Goal: Information Seeking & Learning: Learn about a topic

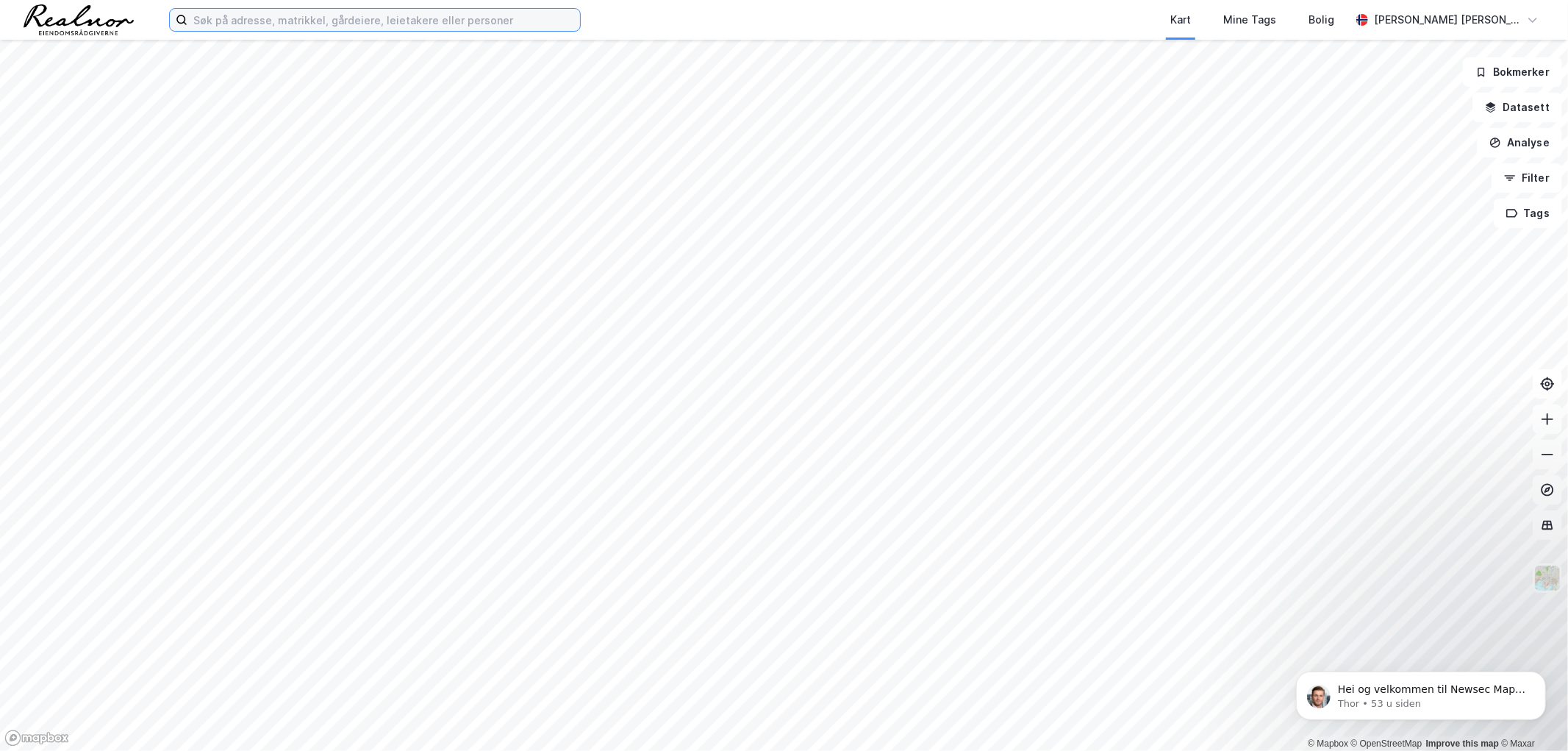
click at [260, 25] on input at bounding box center [384, 19] width 393 height 22
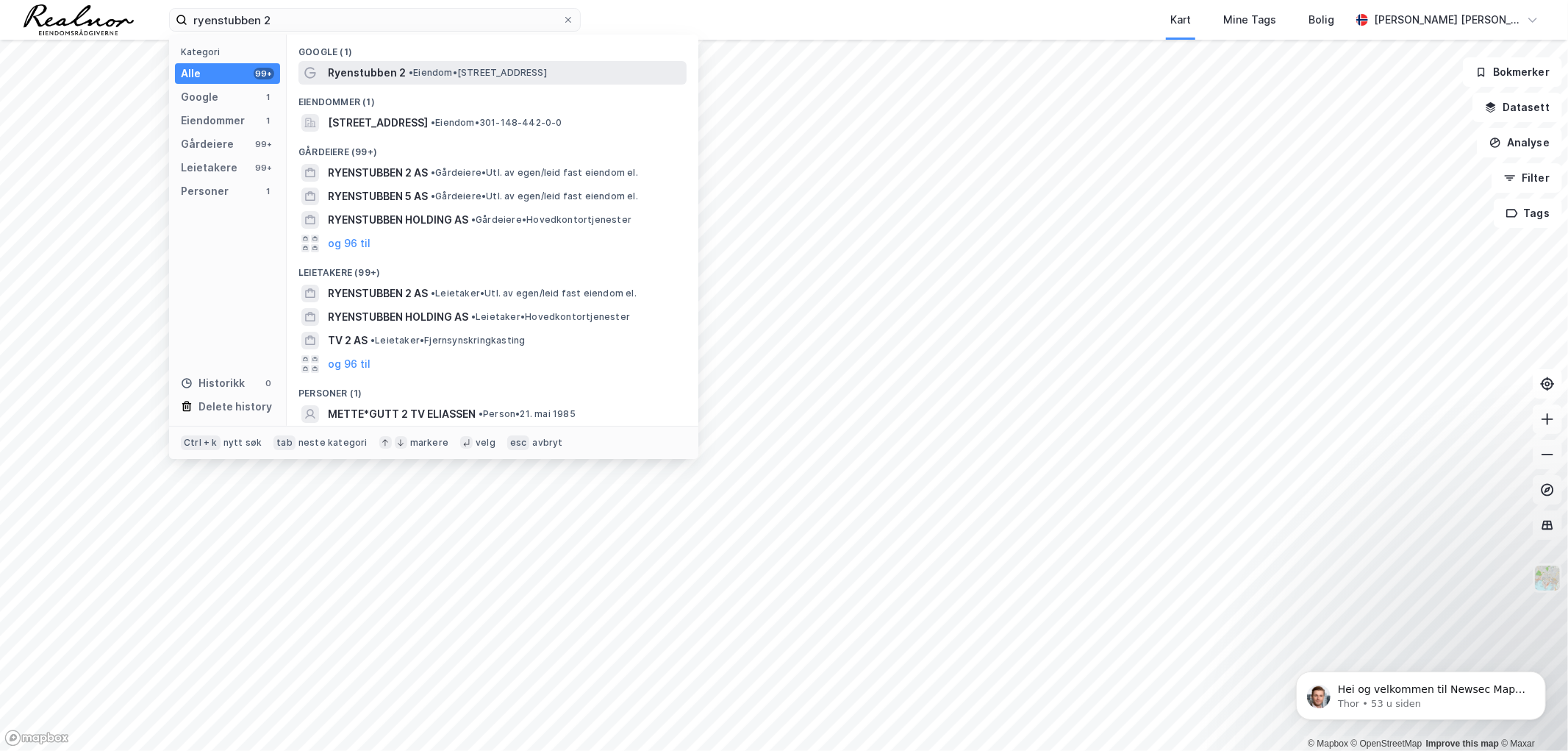
click at [497, 61] on div "Ryenstubben 2 • Eiendom • [STREET_ADDRESS]" at bounding box center [492, 73] width 388 height 24
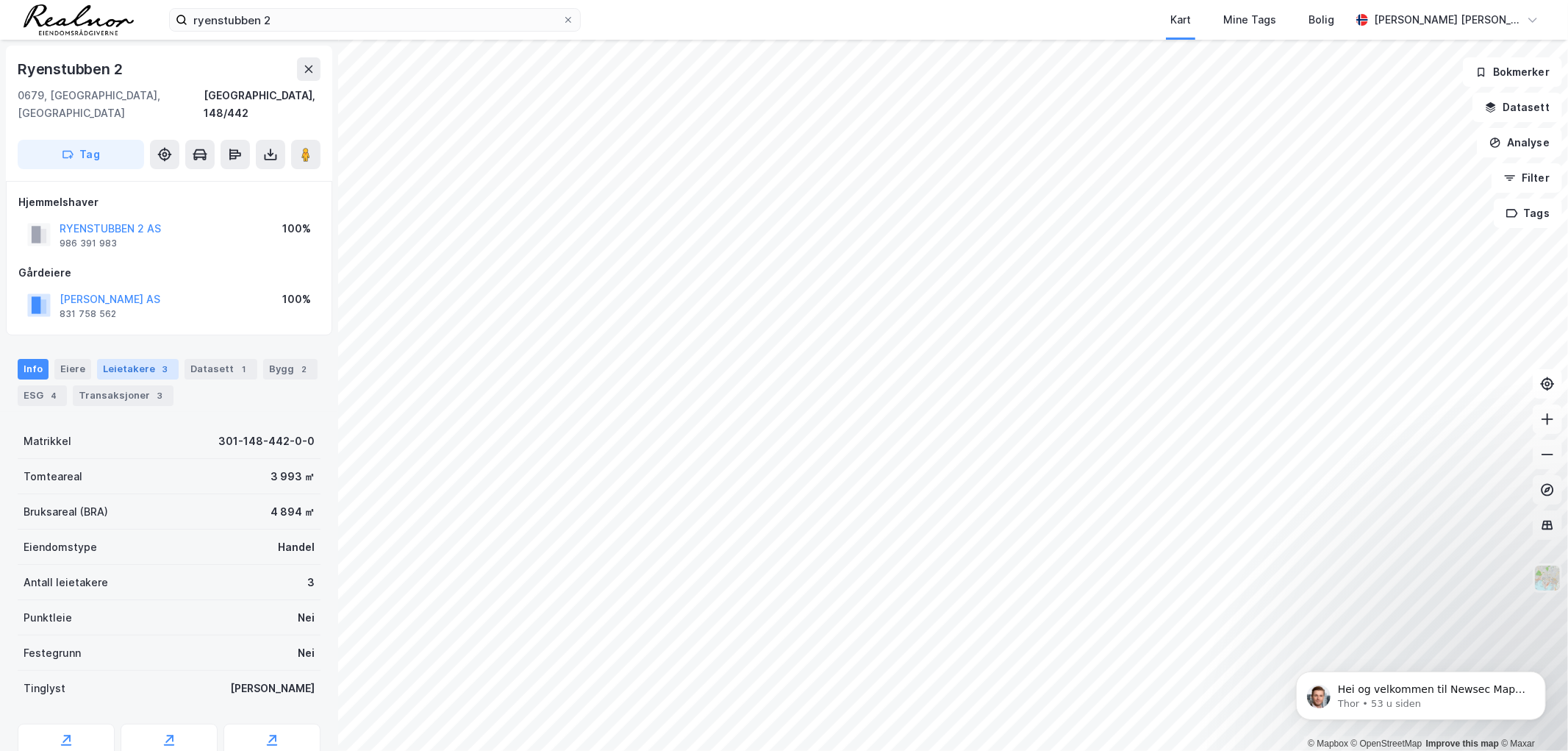
click at [143, 359] on div "Leietakere 3" at bounding box center [138, 370] width 82 height 20
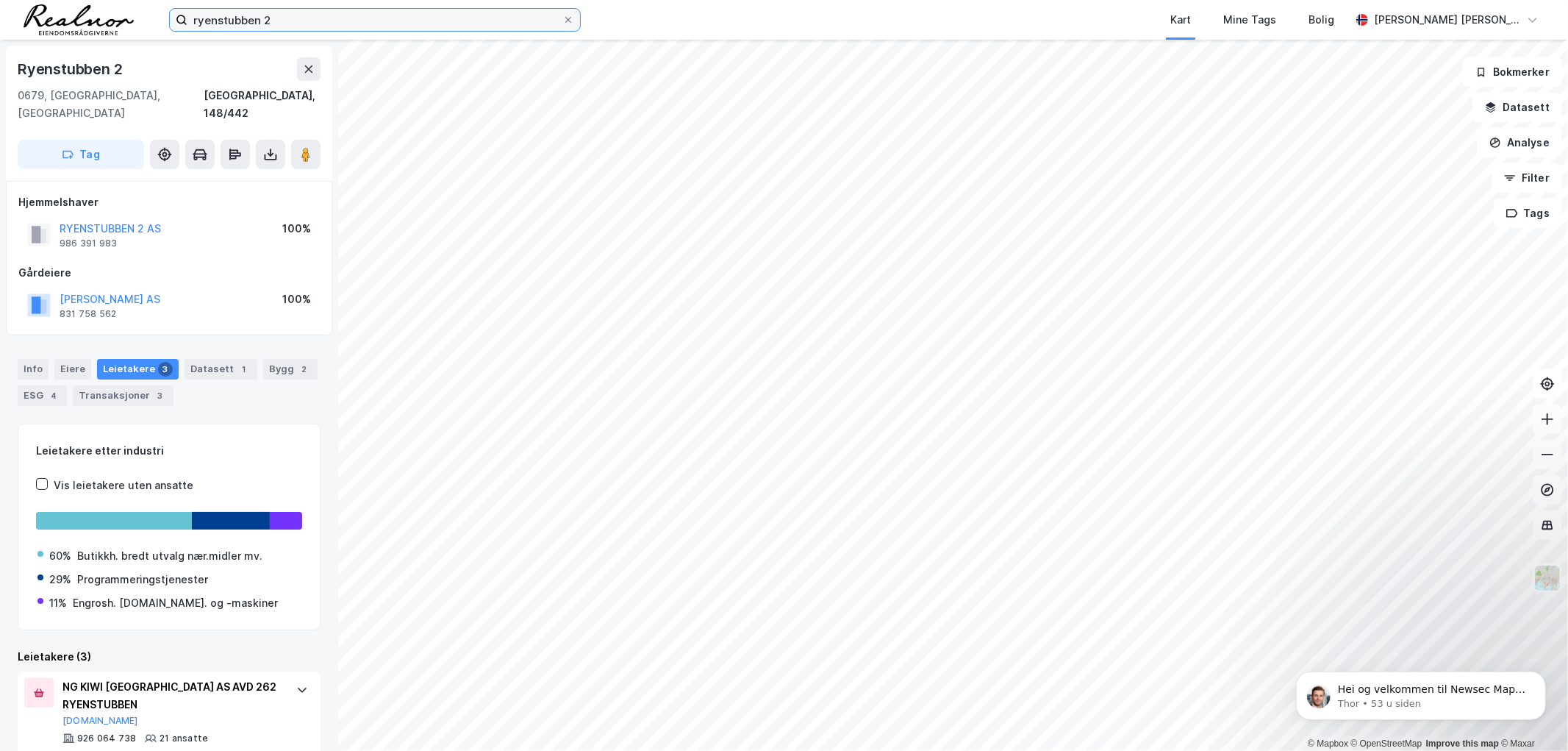
click at [243, 15] on input "ryenstubben 2" at bounding box center [375, 19] width 375 height 22
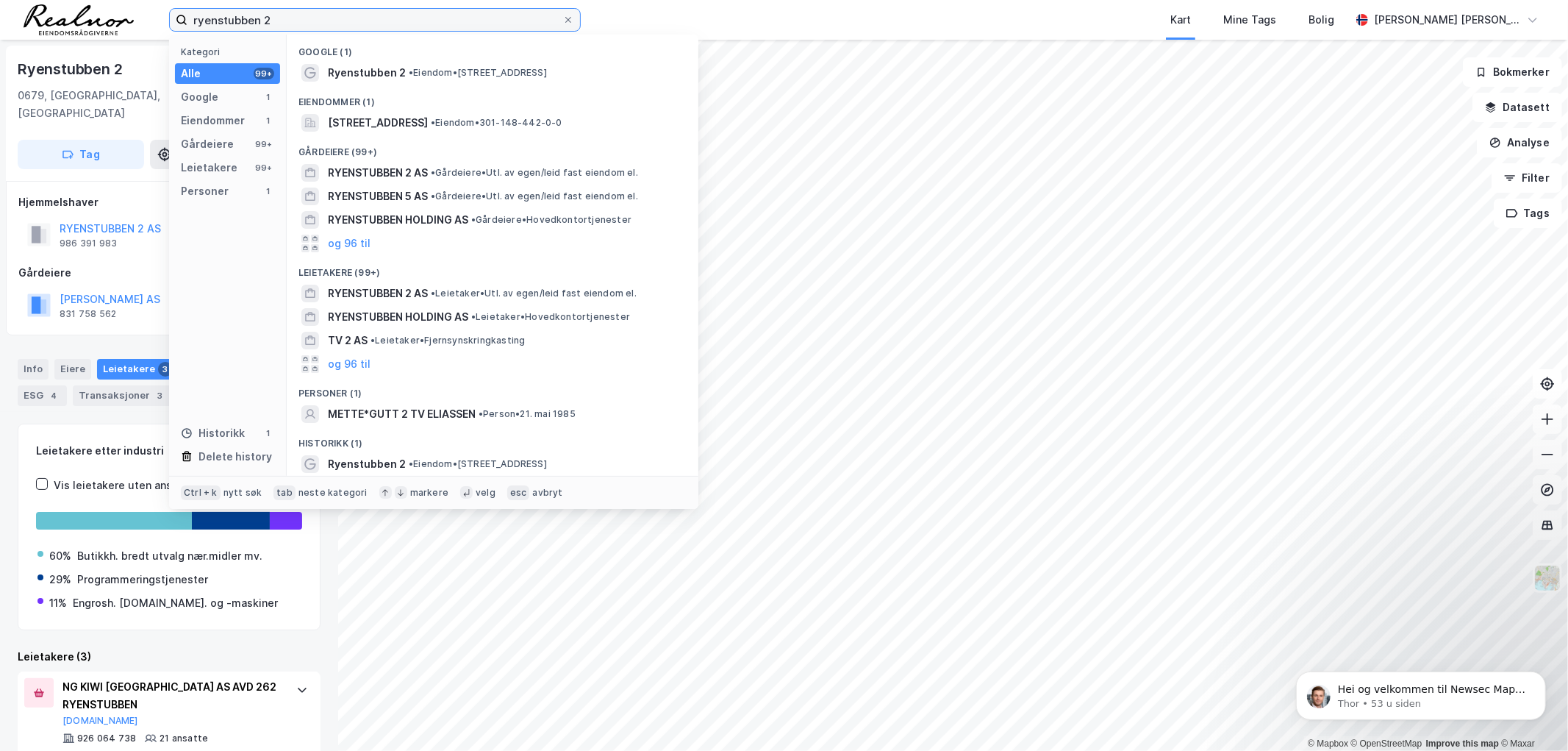
click at [243, 15] on input "ryenstubben 2" at bounding box center [375, 19] width 375 height 22
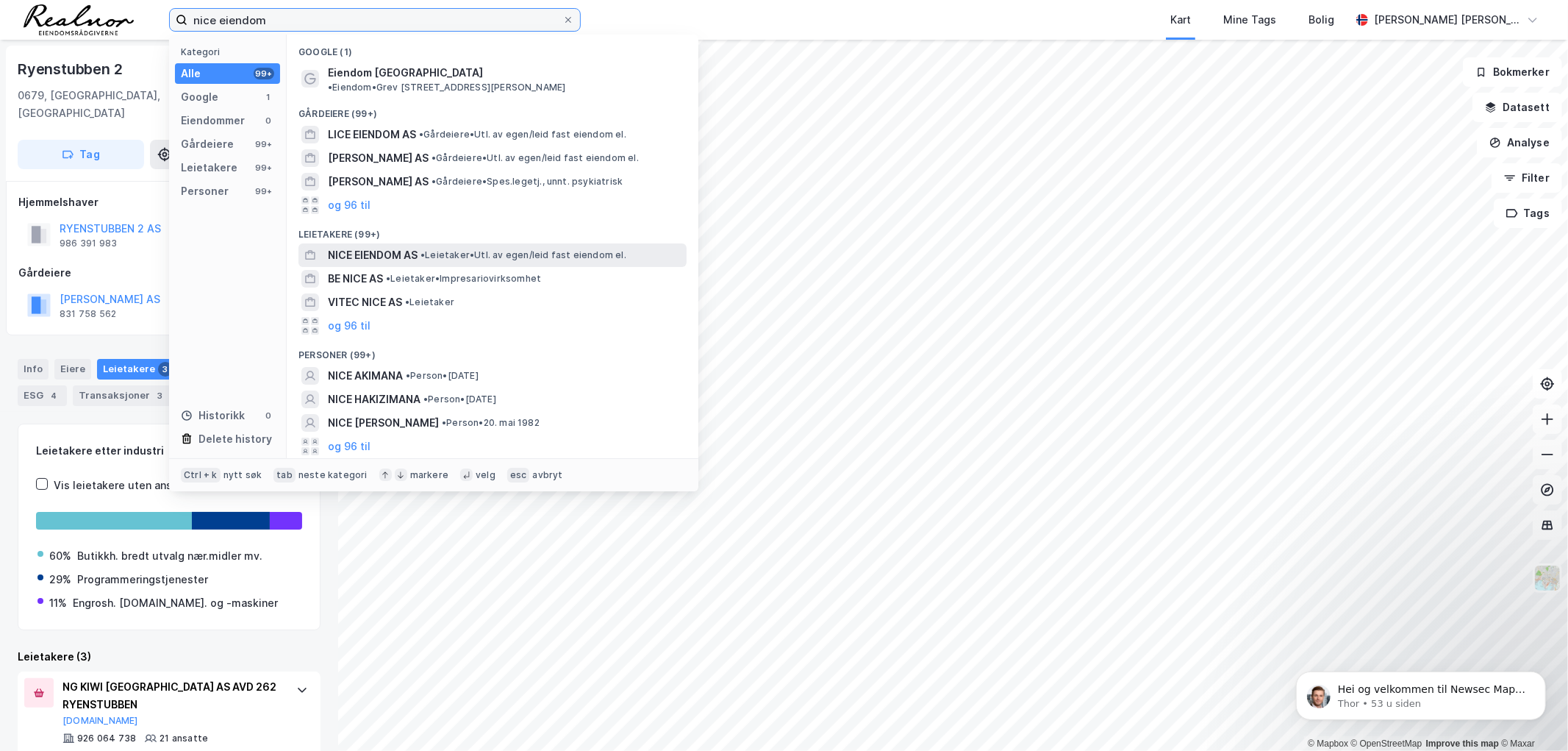
type input "nice eiendom"
click at [434, 249] on span "• Leietaker • Utl. av egen/leid fast eiendom el." at bounding box center [524, 255] width 206 height 12
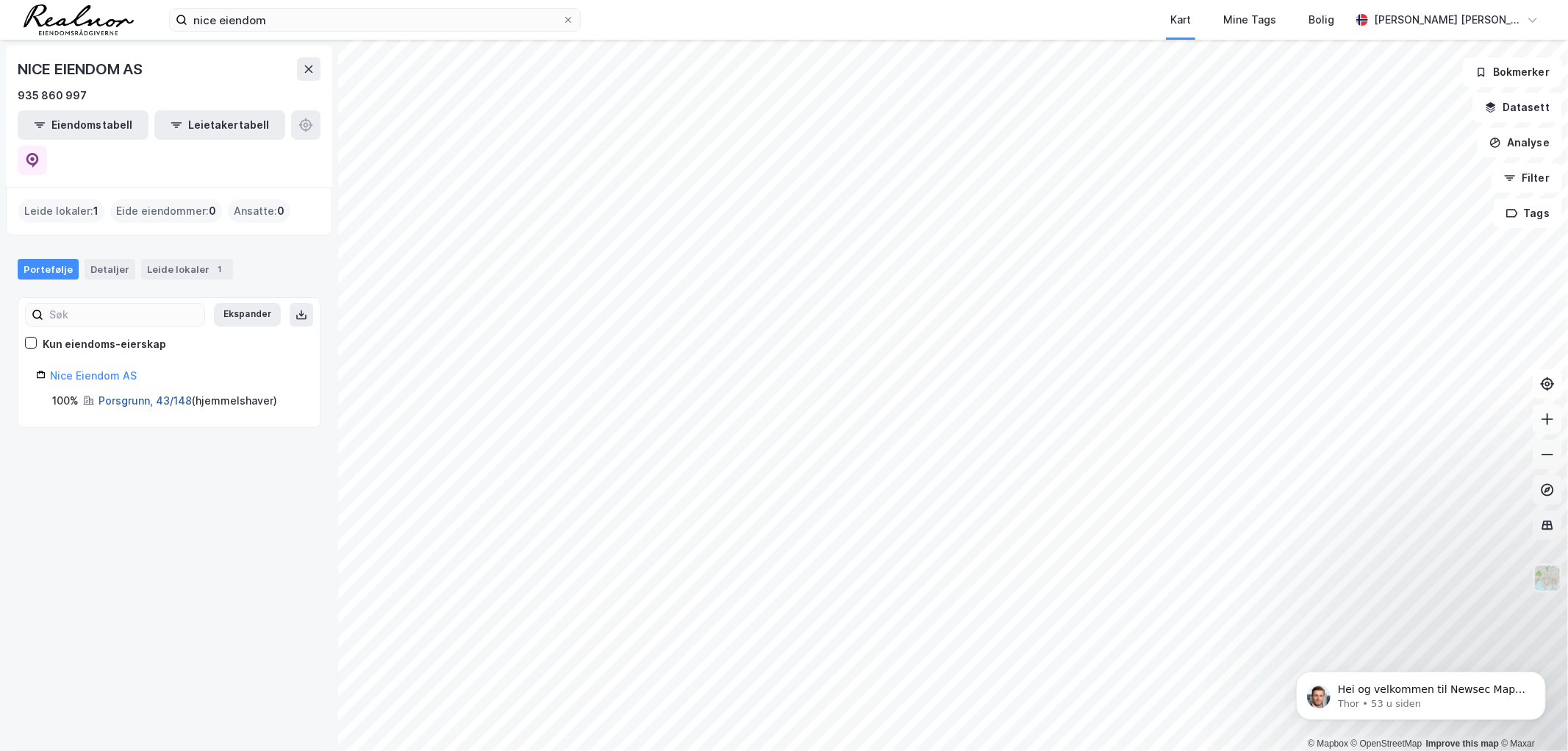
click at [141, 394] on link "Porsgrunn, 43/148" at bounding box center [145, 400] width 93 height 13
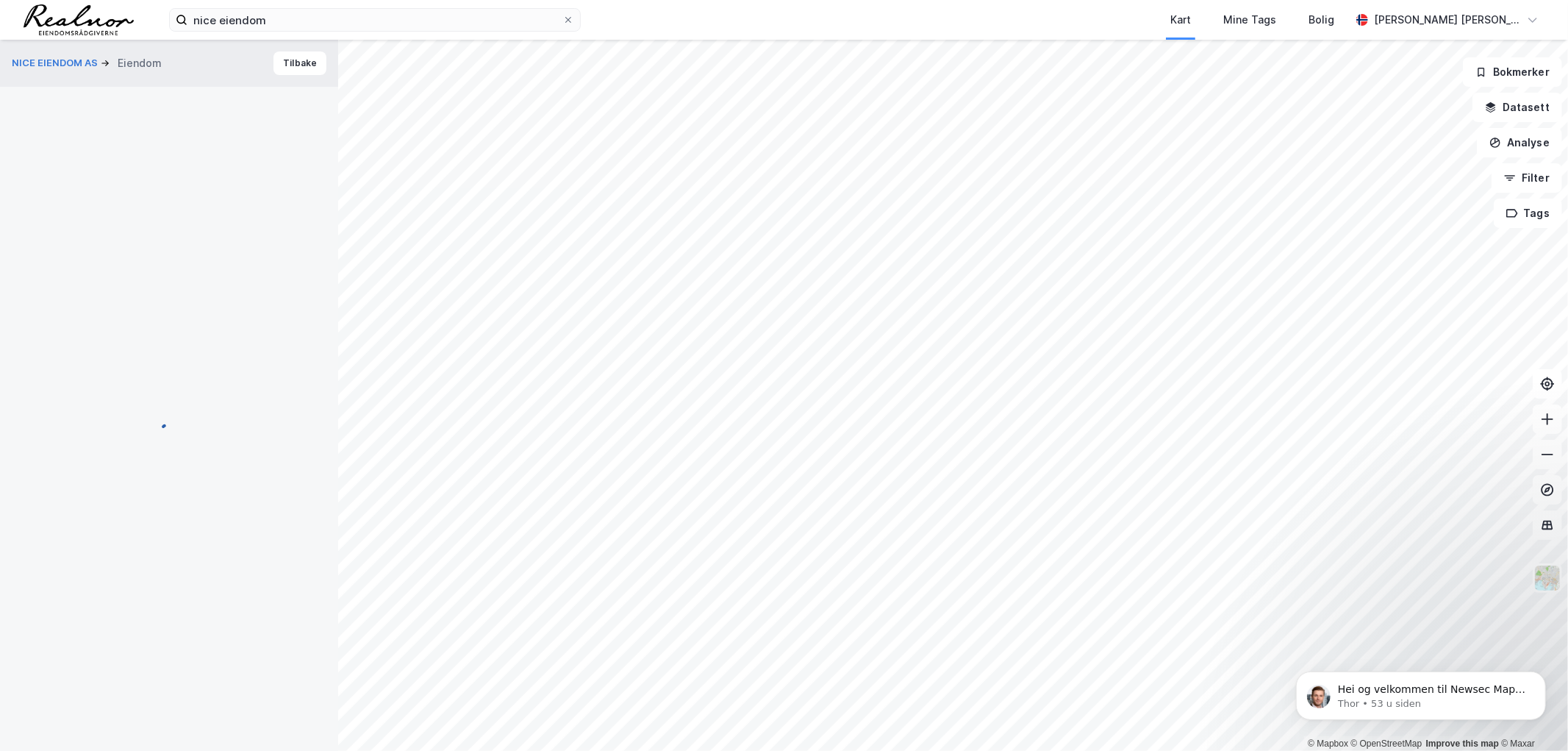
scroll to position [1, 0]
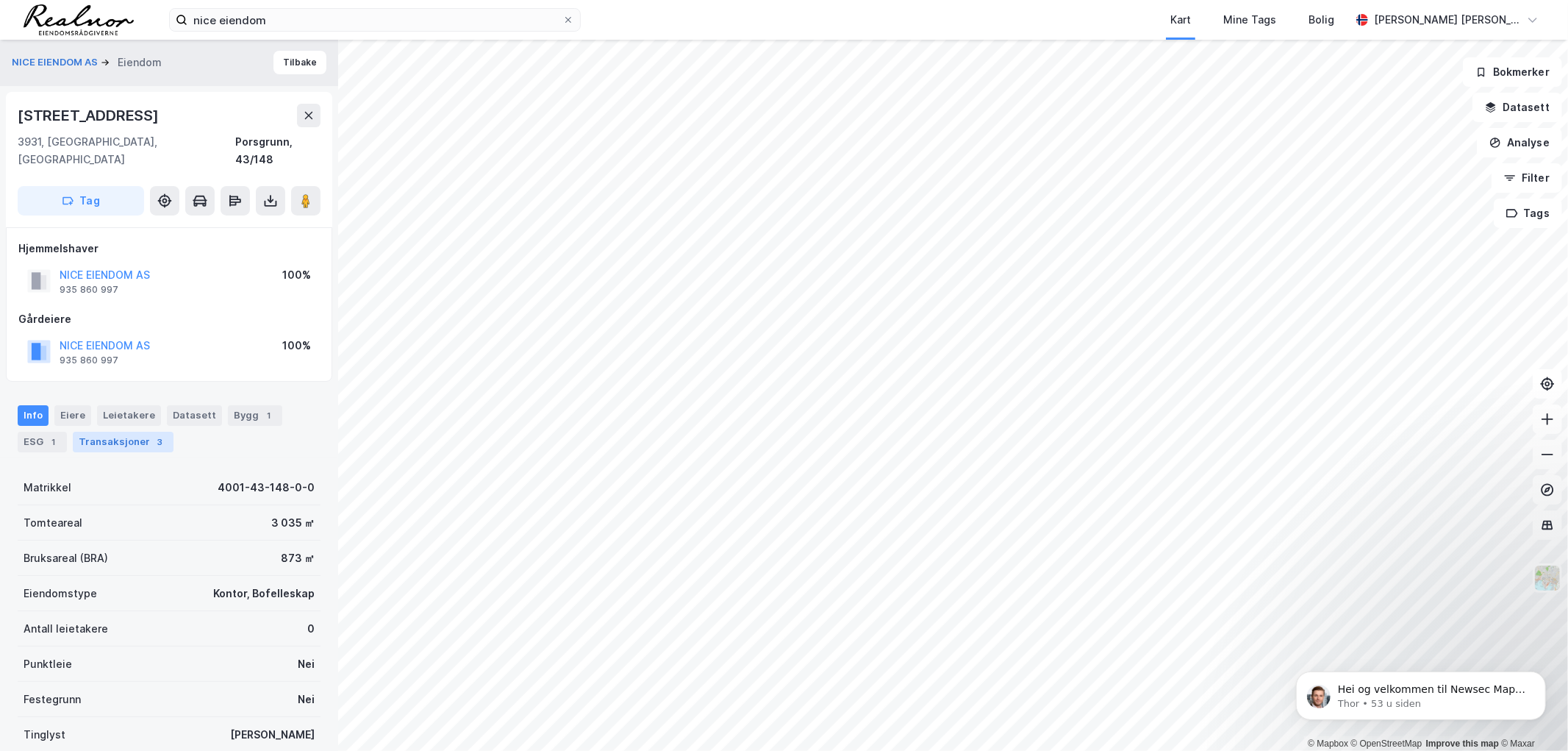
click at [101, 432] on div "Transaksjoner 3" at bounding box center [123, 442] width 101 height 20
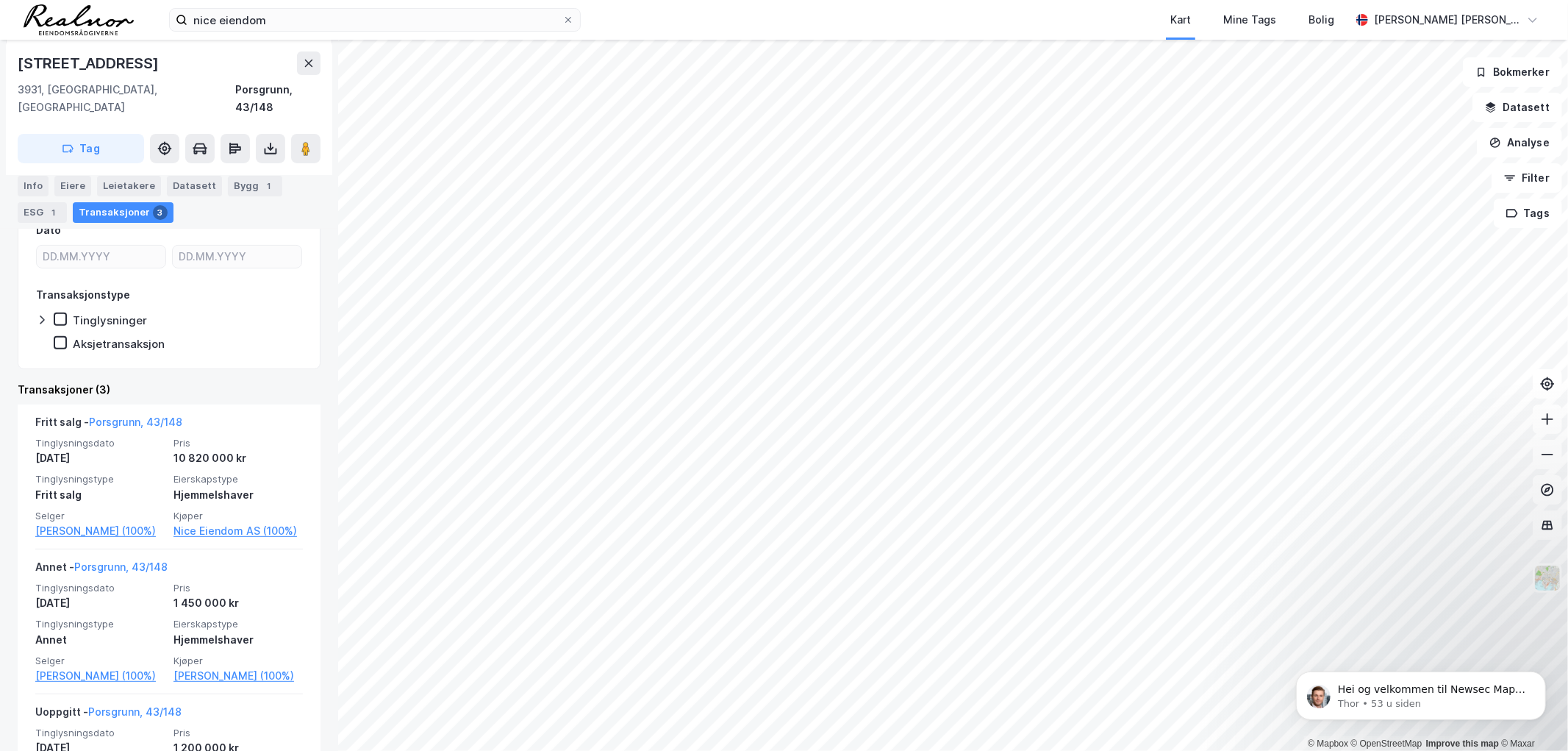
scroll to position [326, 0]
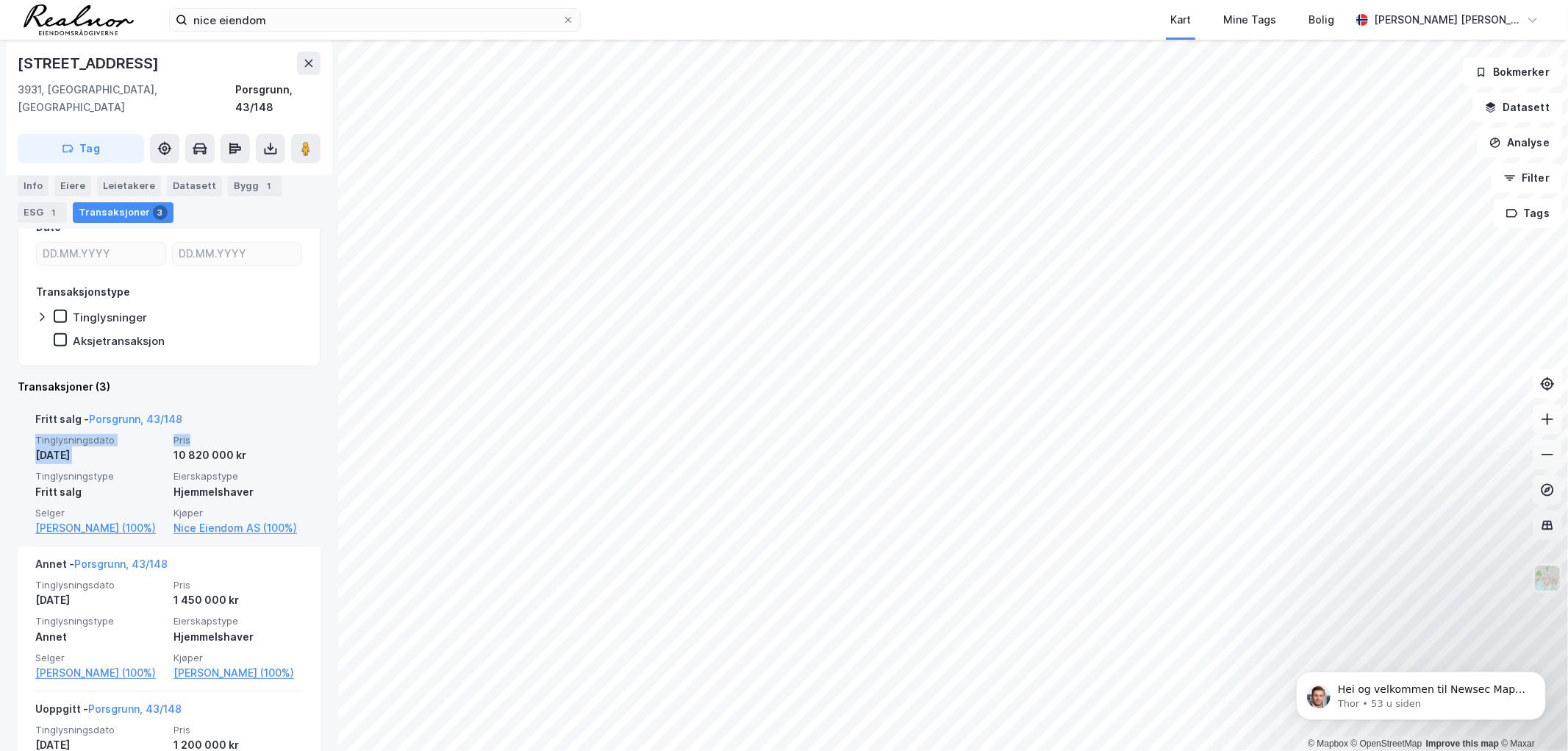
drag, startPoint x: 19, startPoint y: 416, endPoint x: 227, endPoint y: 425, distance: 208.2
click at [227, 425] on div "Fritt salg - Porsgrunn, 43/148 Tinglysningsdato [DATE] Pris 10 820 000 kr Tingl…" at bounding box center [169, 474] width 303 height 145
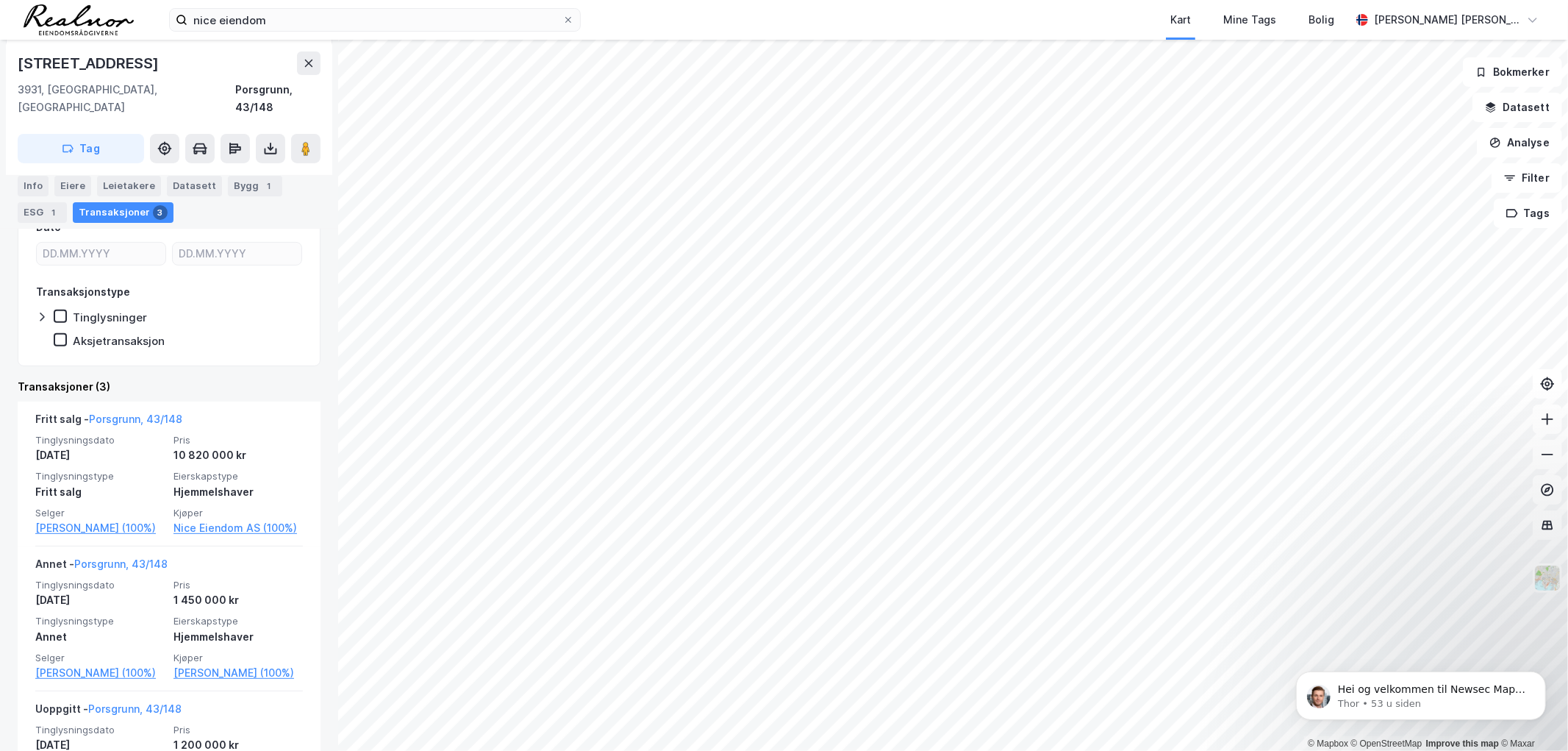
click at [267, 378] on div "Transaksjoner (3)" at bounding box center [169, 386] width 303 height 18
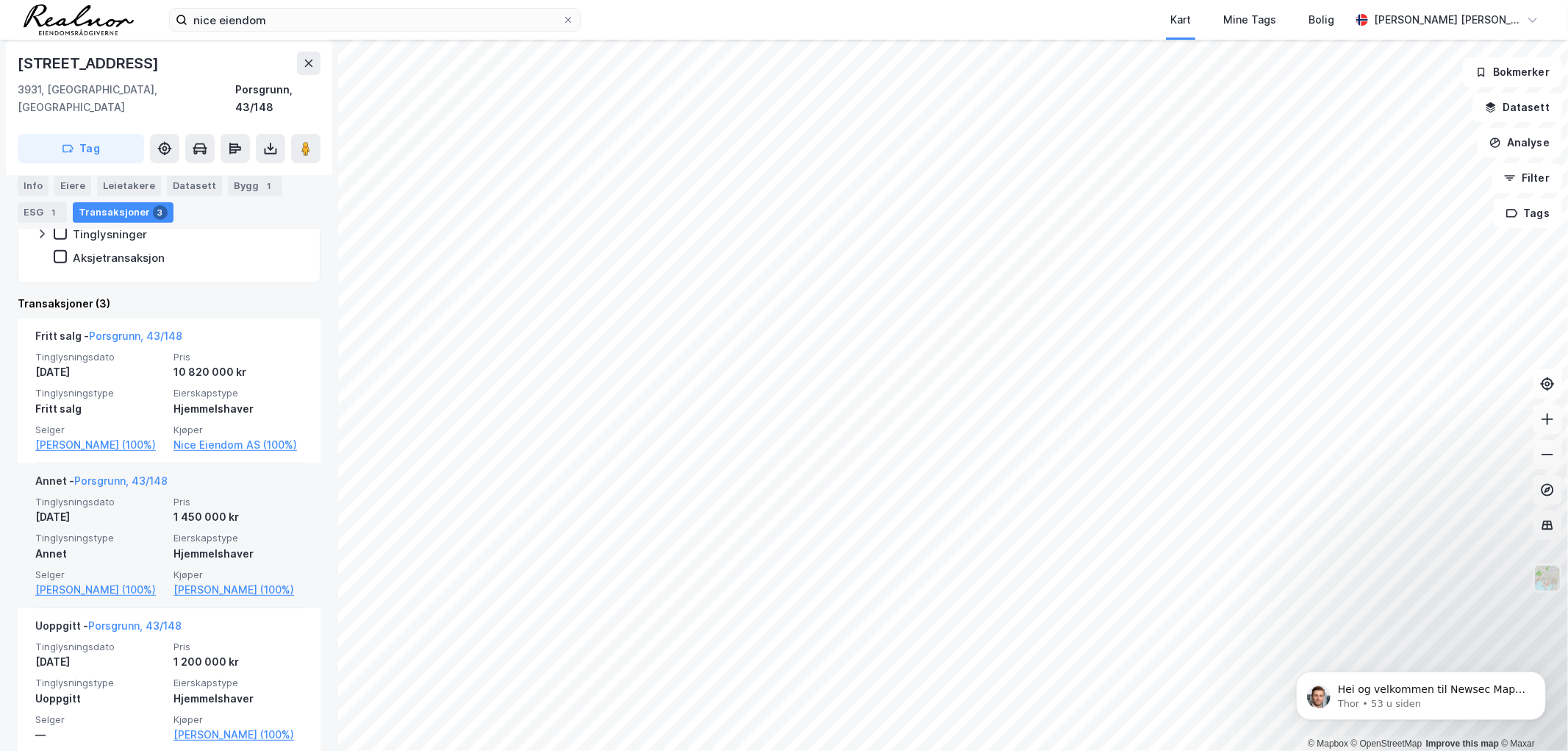
scroll to position [165, 0]
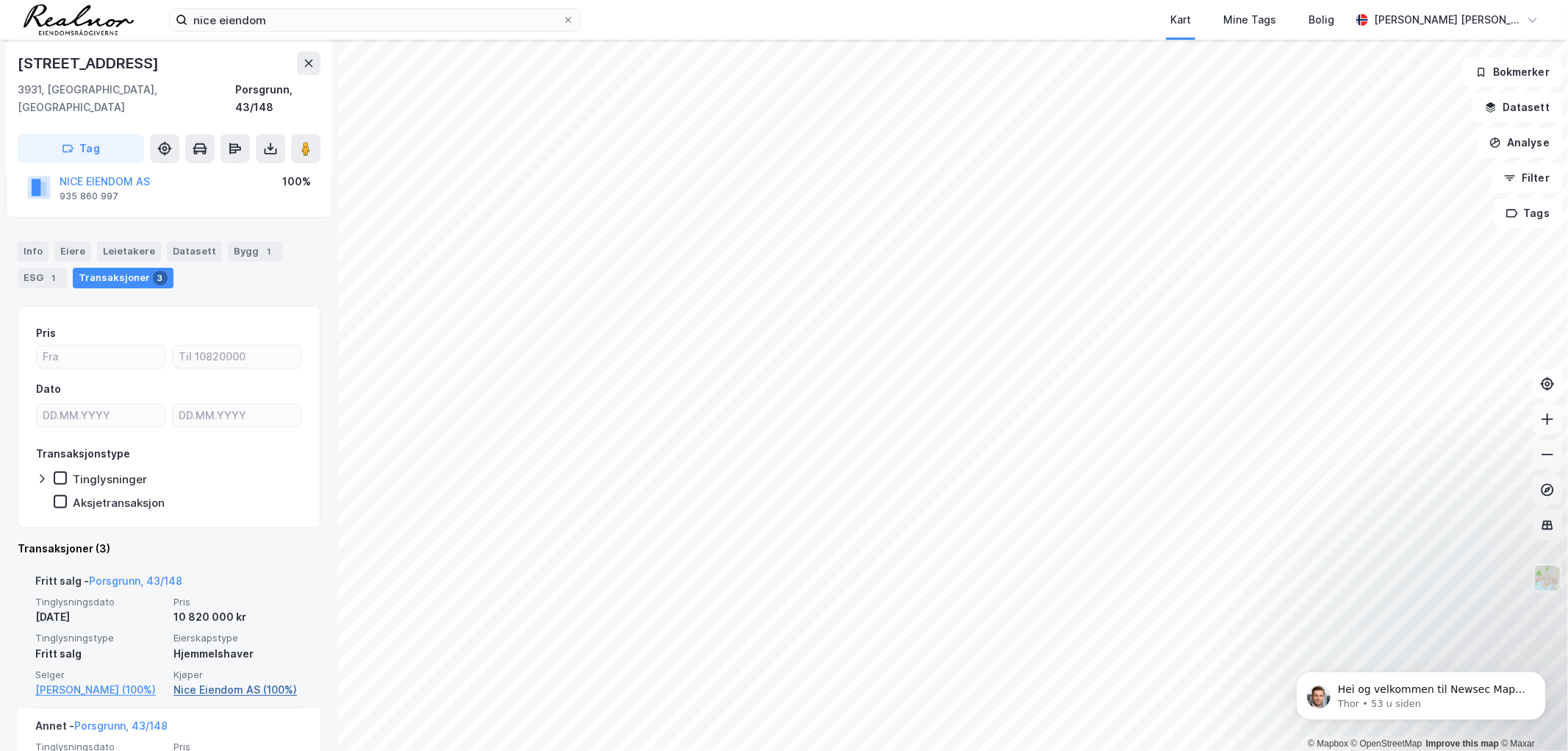
click at [225, 682] on link "Nice Eiendom AS (100%)" at bounding box center [238, 690] width 129 height 18
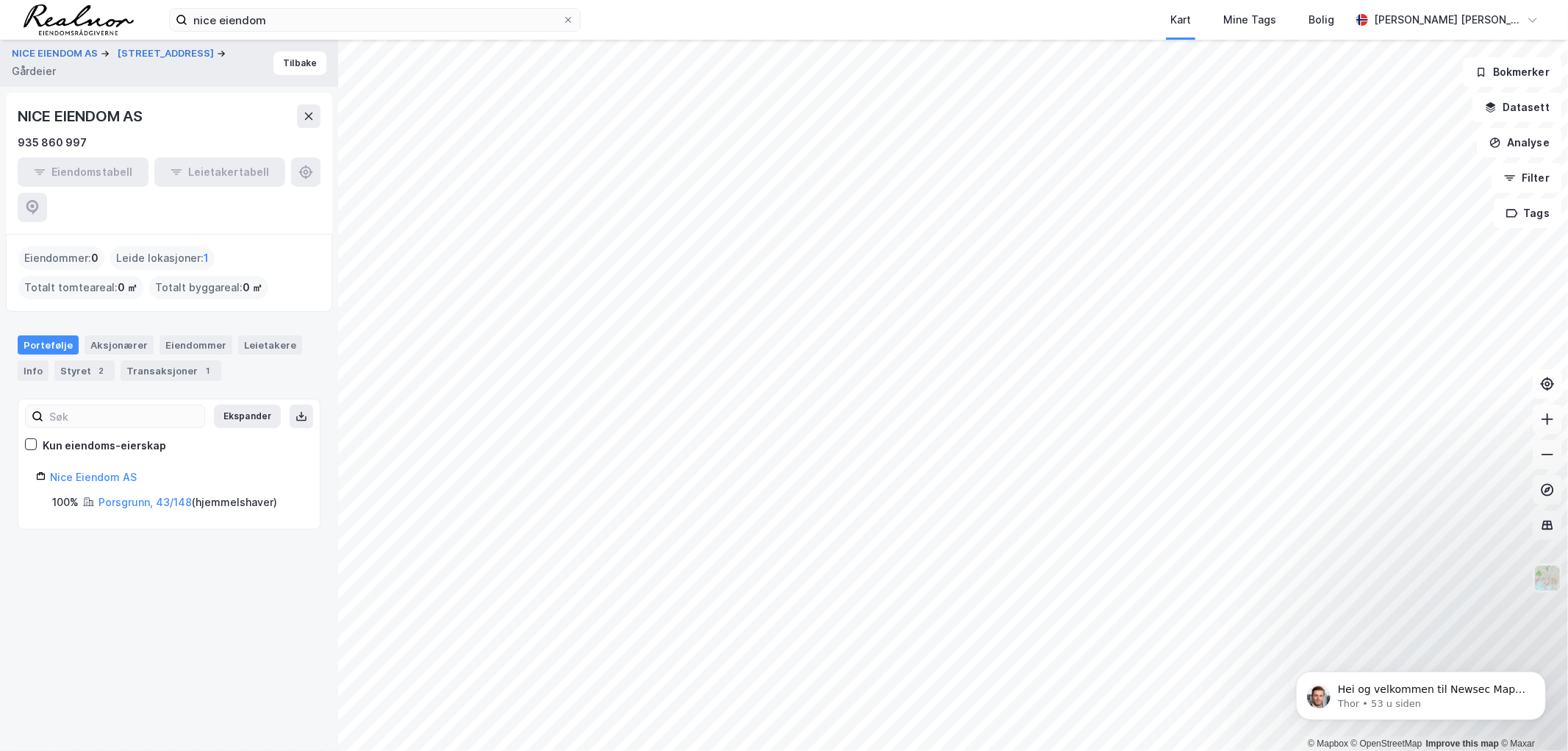
drag, startPoint x: 118, startPoint y: 539, endPoint x: 108, endPoint y: 535, distance: 10.8
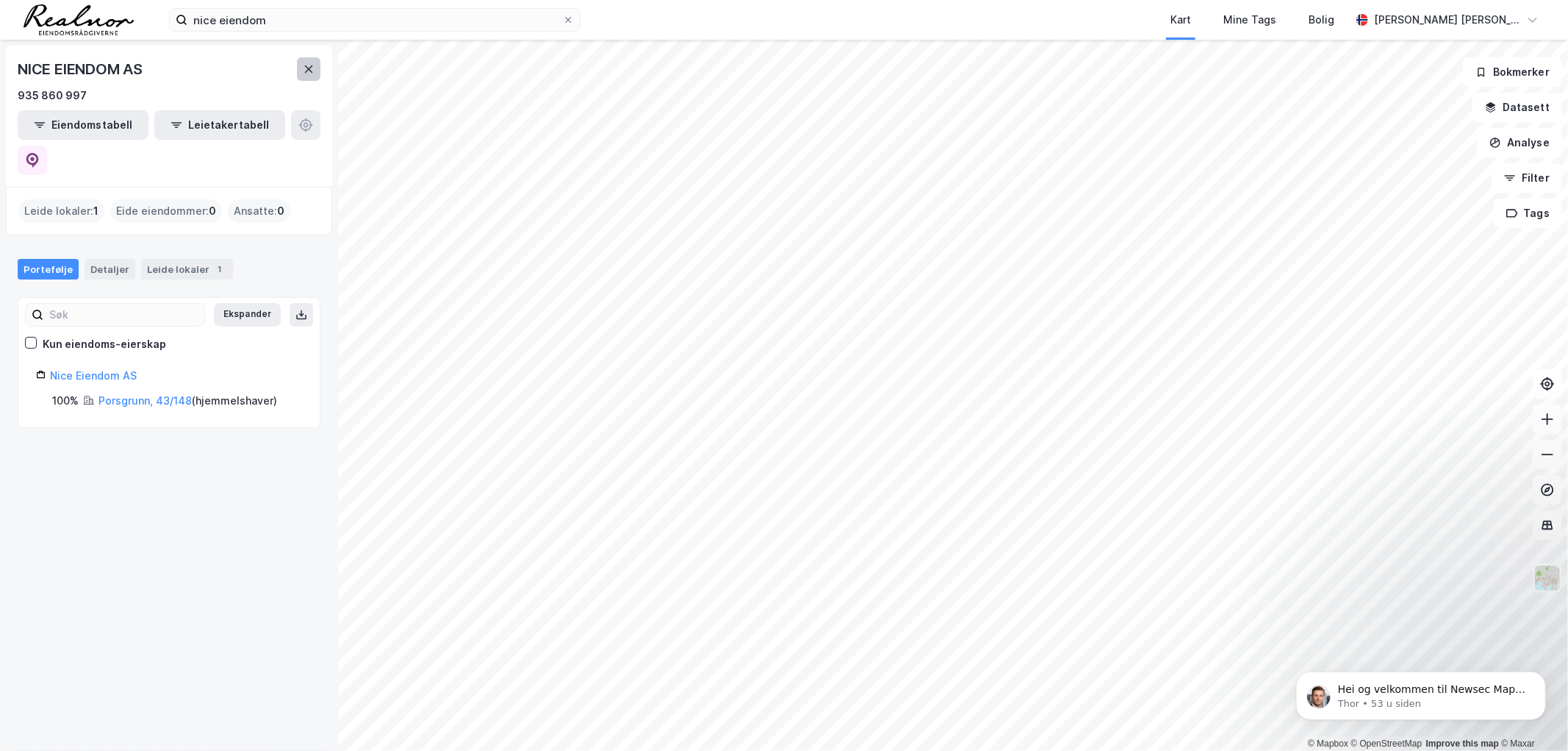
click at [312, 69] on icon at bounding box center [309, 69] width 12 height 12
